Goal: Check status: Check status

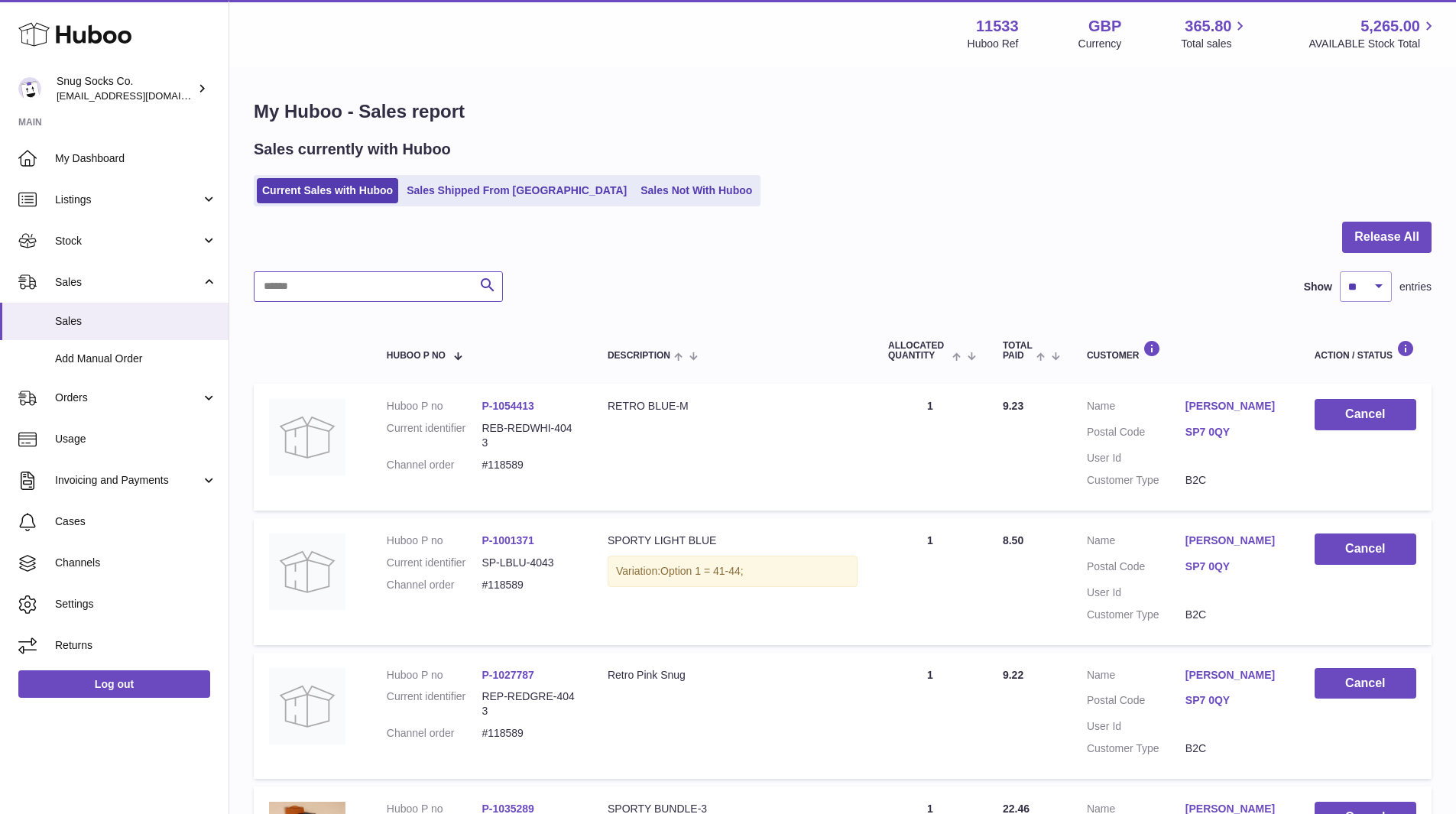
click at [381, 286] on input "text" at bounding box center [379, 286] width 250 height 30
click at [483, 189] on link "Sales Shipped From [GEOGRAPHIC_DATA]" at bounding box center [517, 190] width 231 height 25
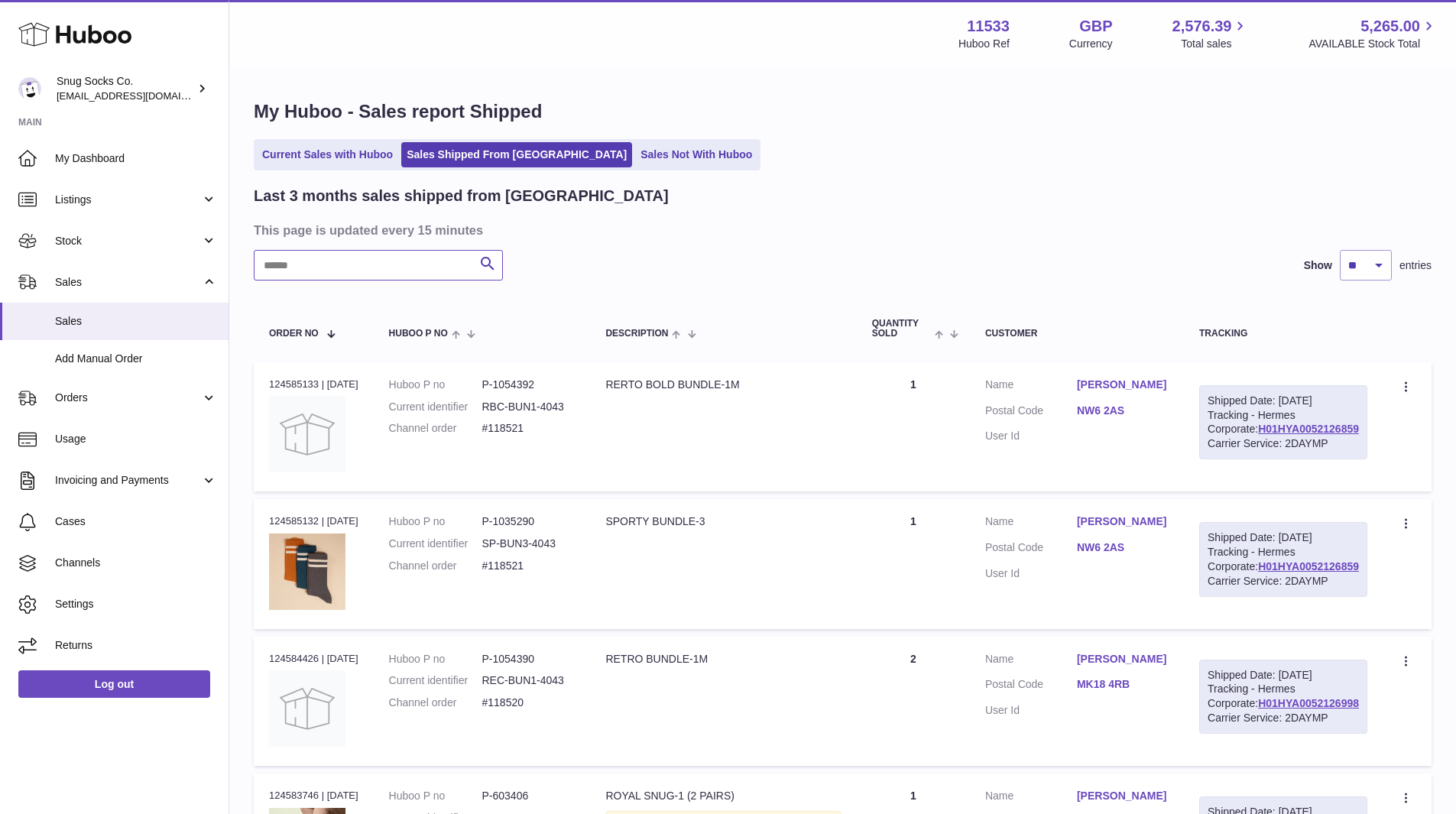
click at [288, 267] on input "text" at bounding box center [379, 264] width 250 height 30
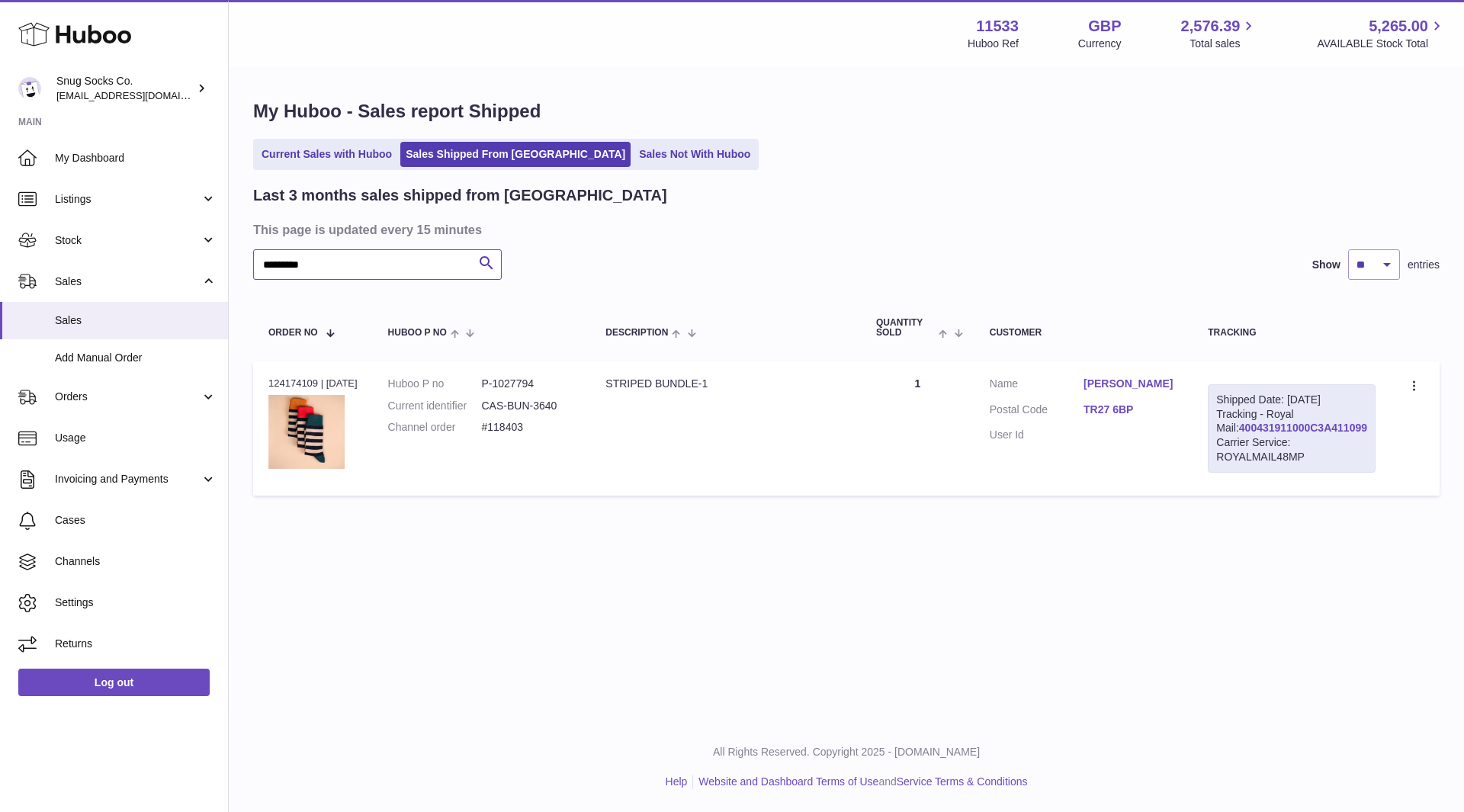
type input "*********"
click at [1281, 434] on link "400431911000C3A411099" at bounding box center [1303, 427] width 128 height 12
click at [98, 32] on use at bounding box center [75, 35] width 112 height 24
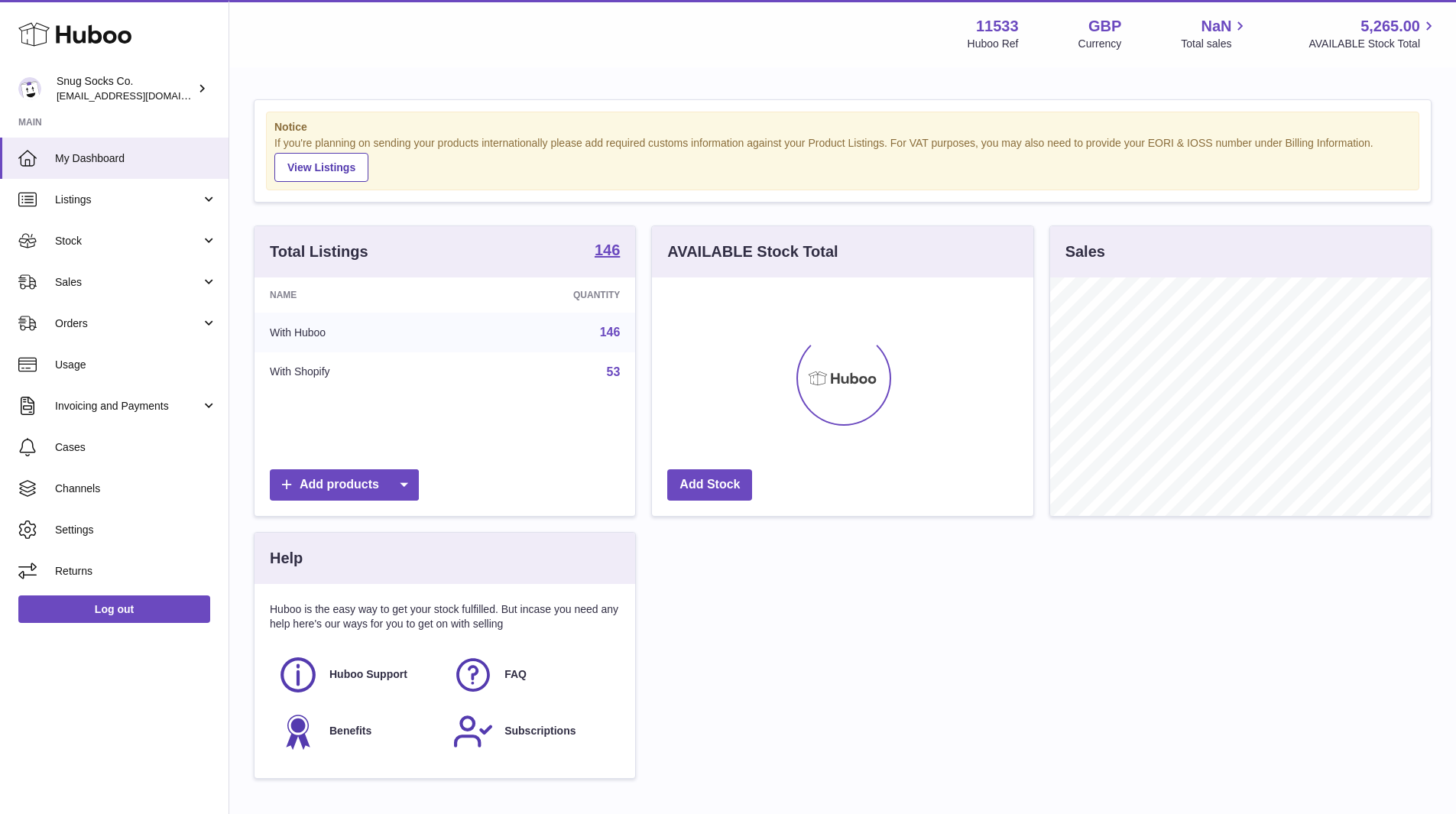
scroll to position [238, 382]
